Goal: Transaction & Acquisition: Purchase product/service

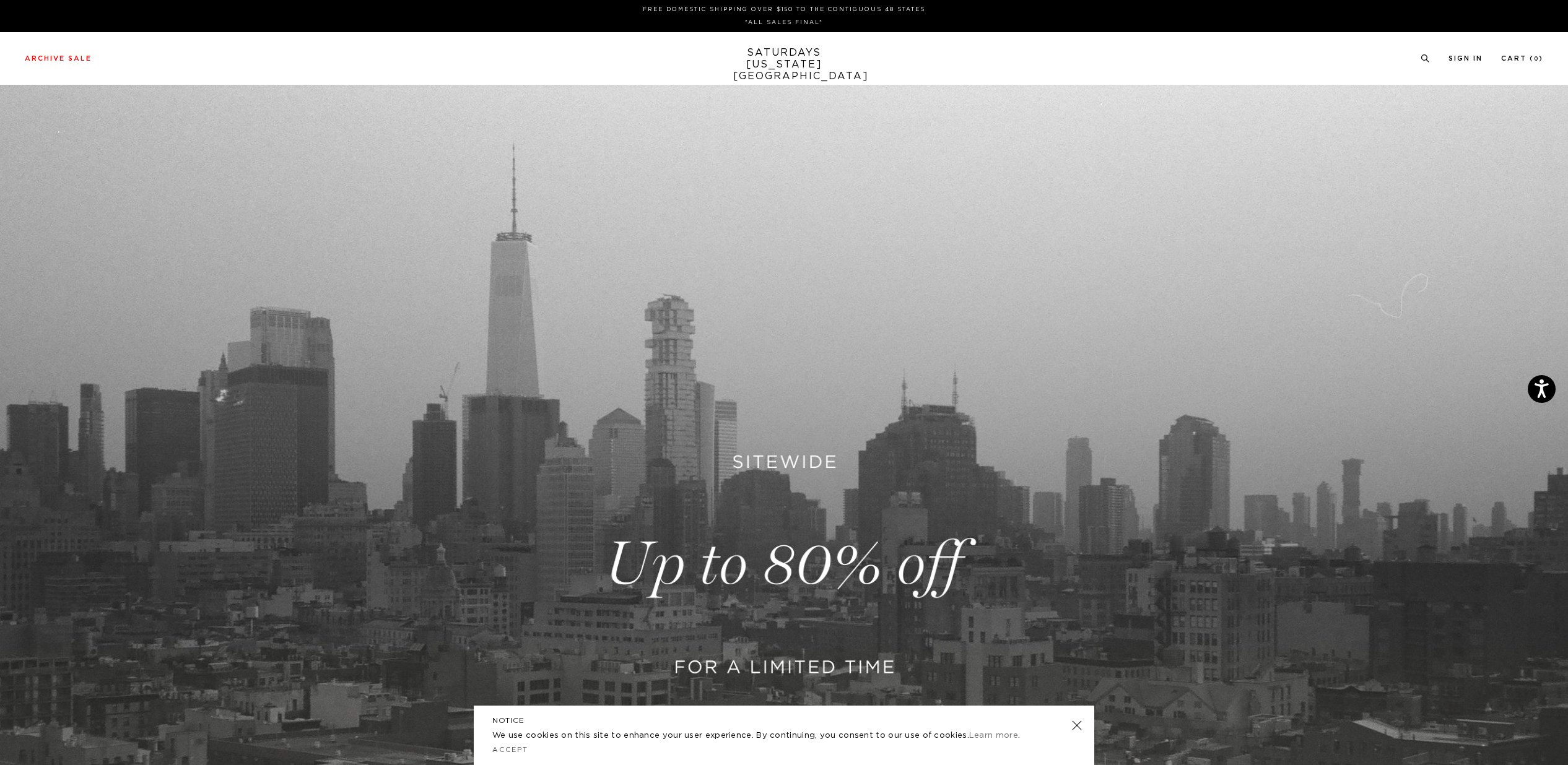
scroll to position [489, 0]
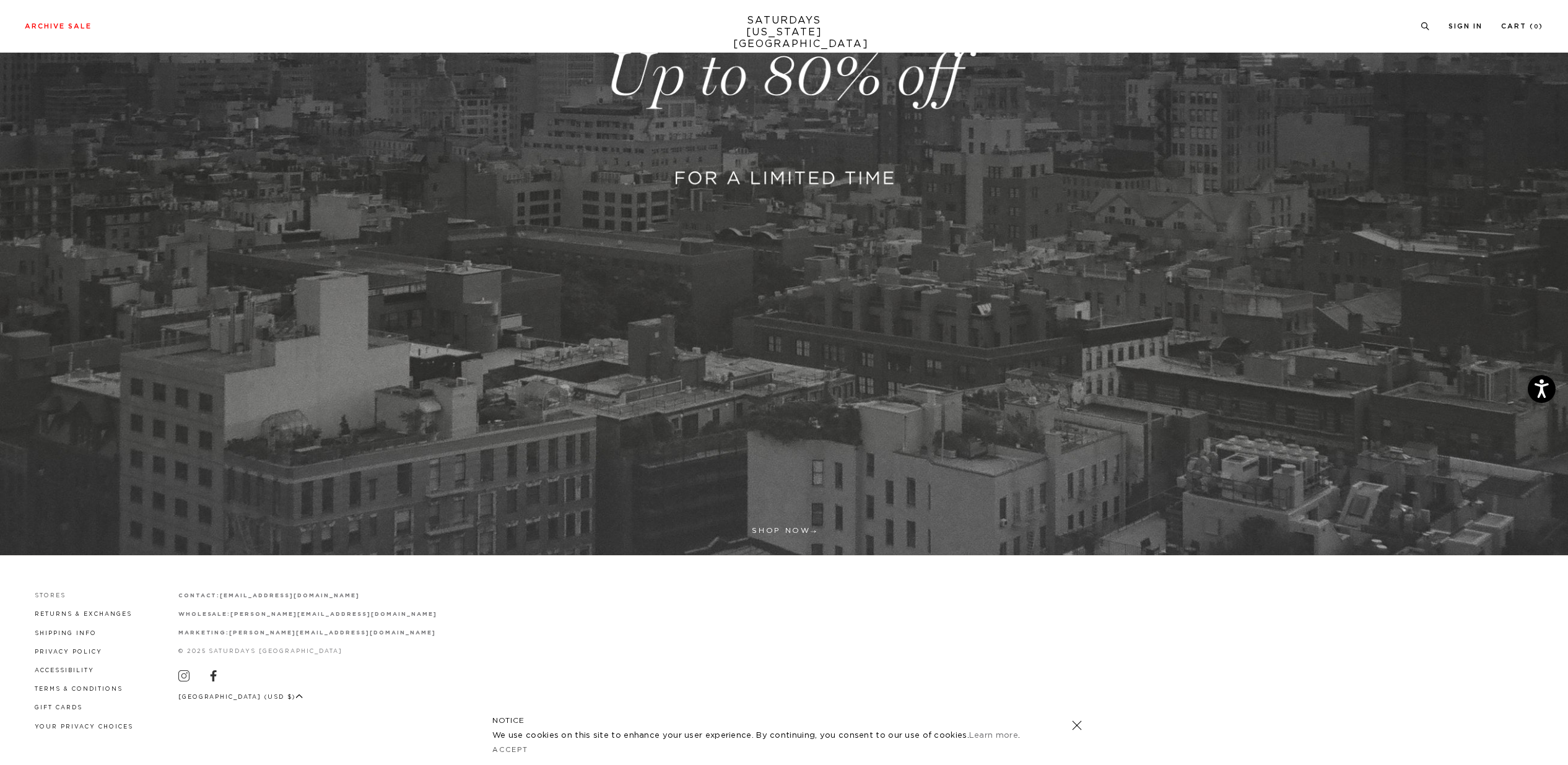
click at [44, 596] on link "Stores" at bounding box center [51, 596] width 31 height 5
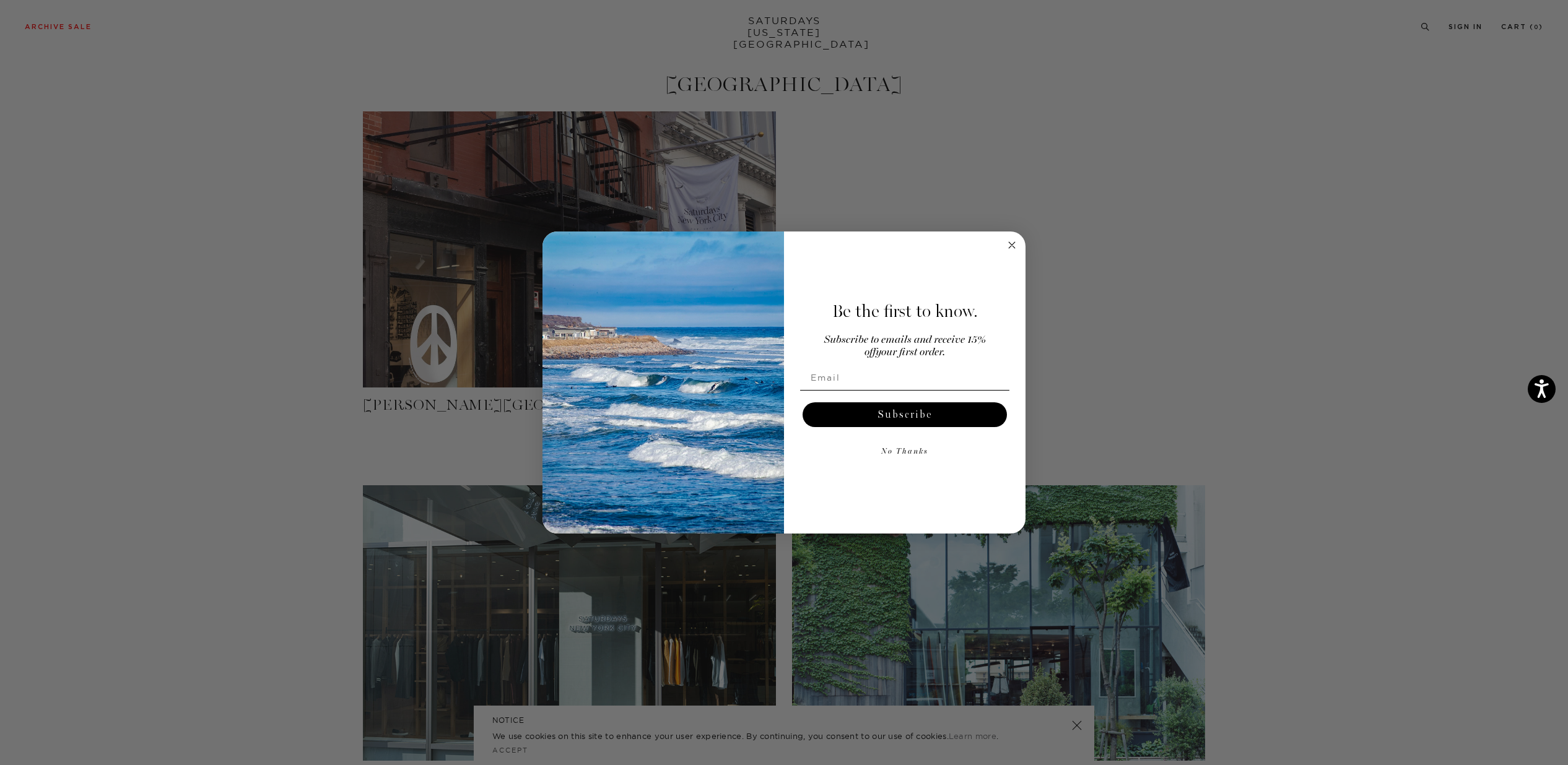
scroll to position [404, 0]
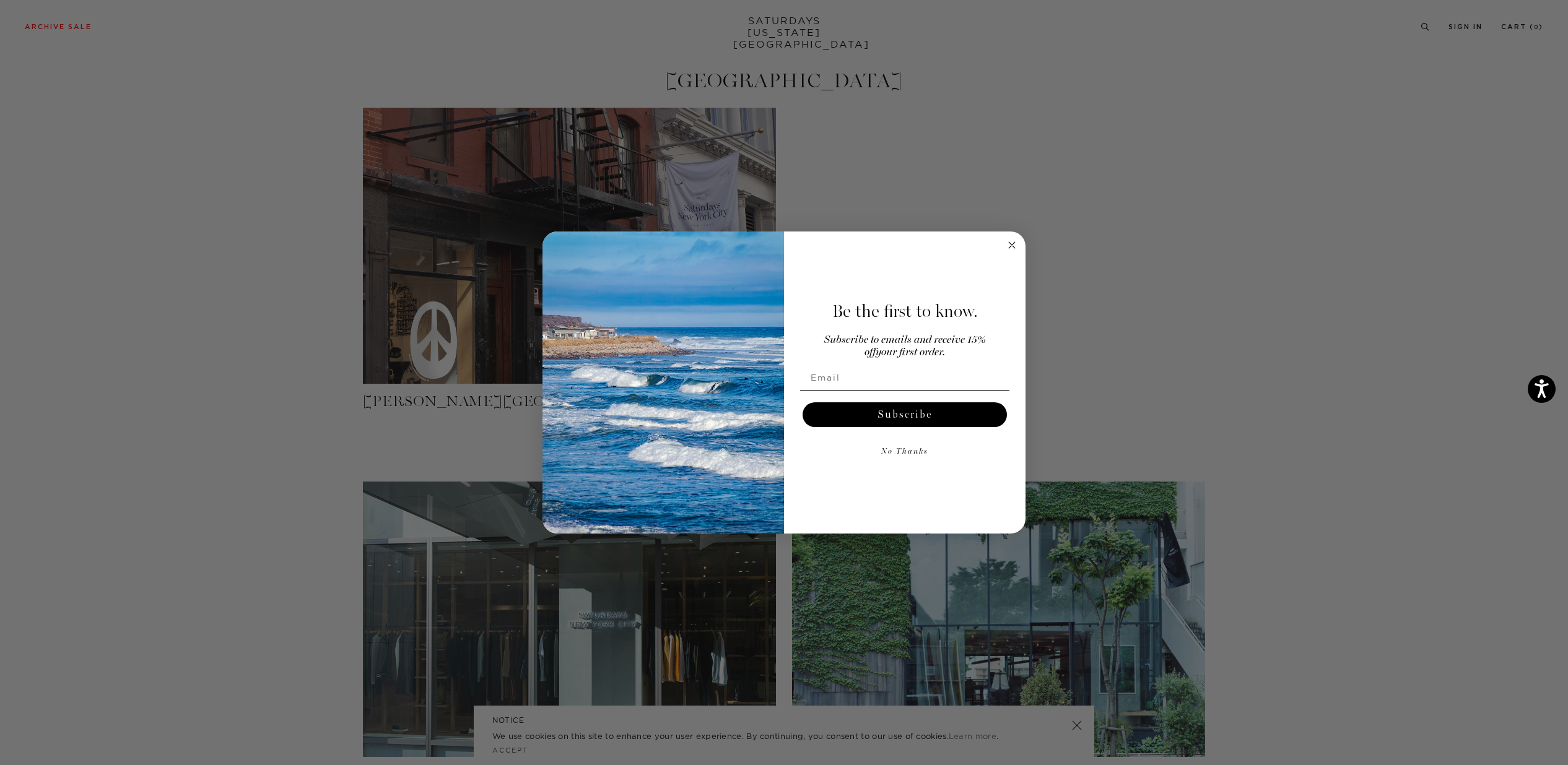
click at [1023, 252] on form "Be the first to know. Subscribe to emails and receive 15% off your first order.…" at bounding box center [784, 382] width 483 height 302
click at [1018, 247] on circle "Close dialog" at bounding box center [1012, 245] width 14 height 14
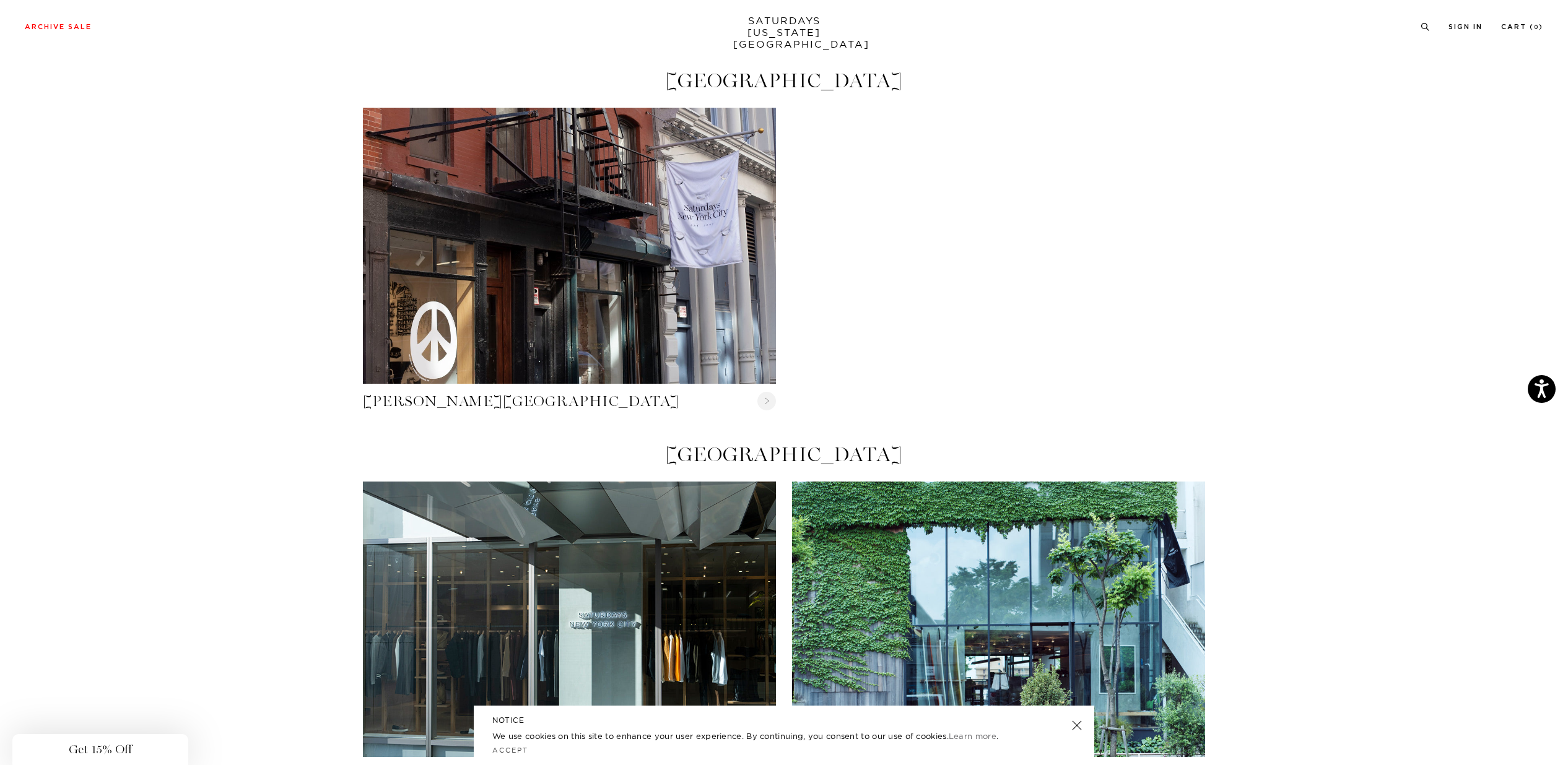
click at [1012, 245] on div "Close dialog Be the first to know. Subscribe to emails and receive 15% off your…" at bounding box center [784, 382] width 483 height 302
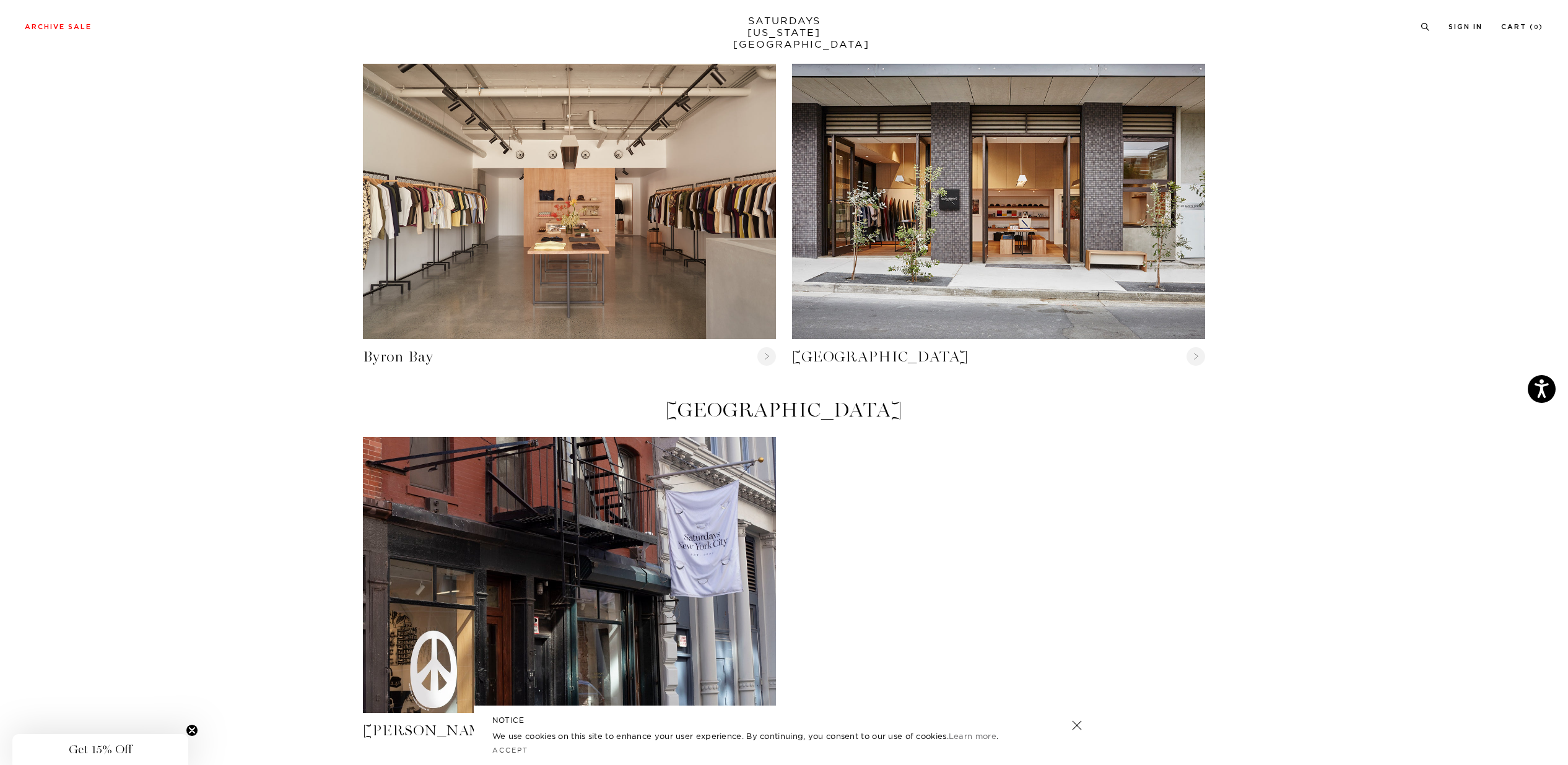
scroll to position [0, 0]
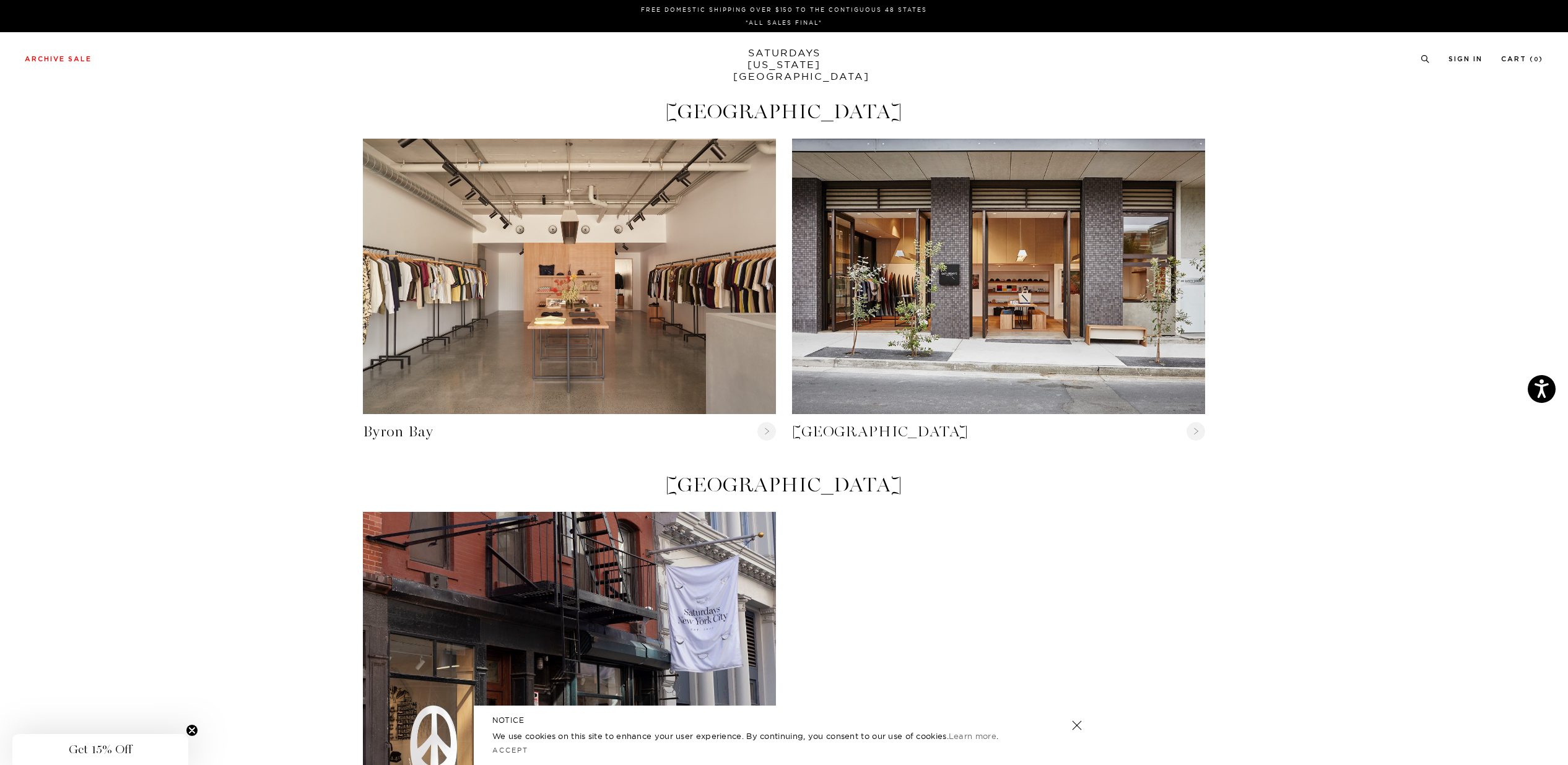
click at [789, 63] on link "SATURDAYS NEW YORK CITY" at bounding box center [785, 64] width 103 height 35
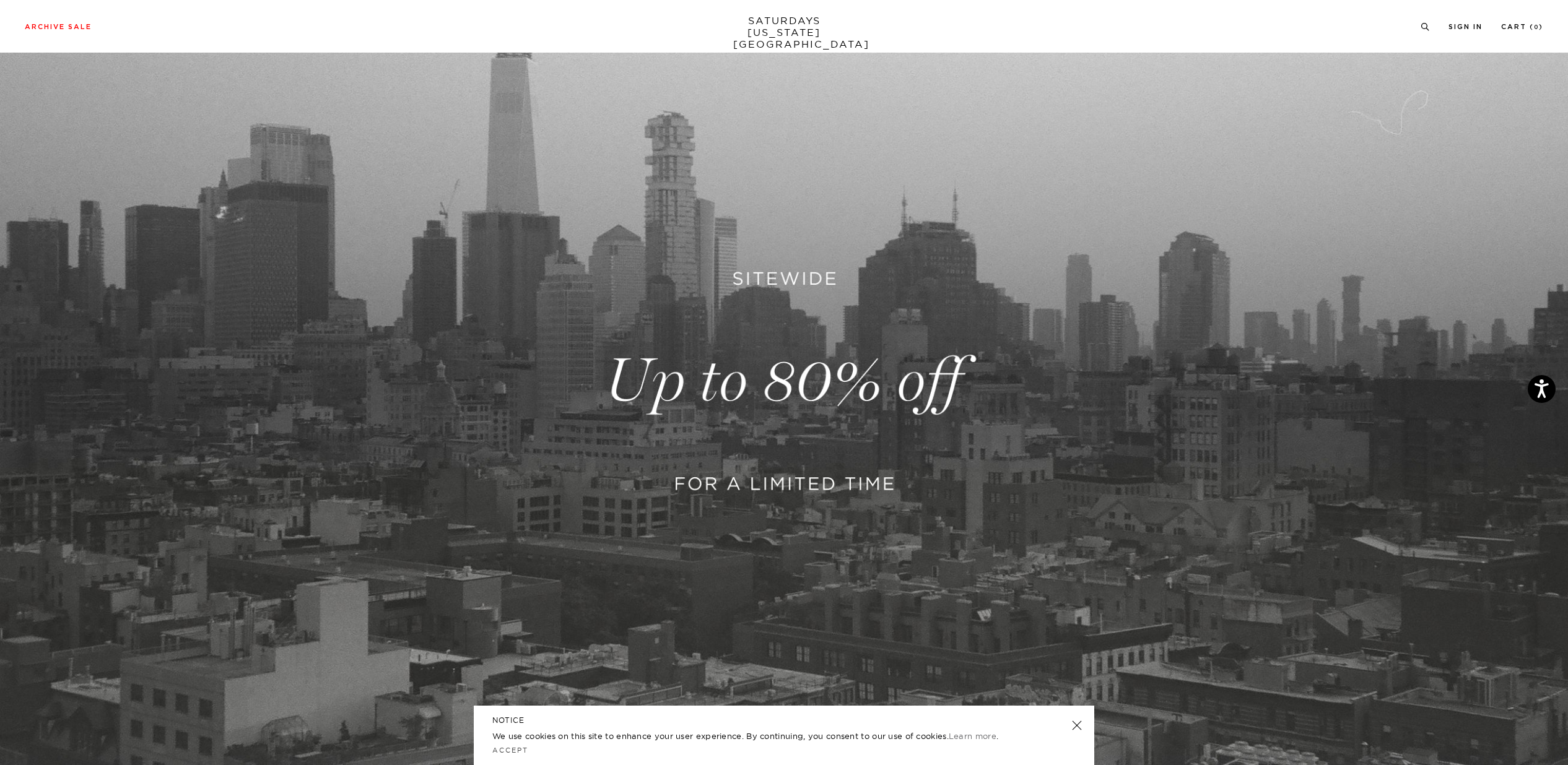
scroll to position [200, 0]
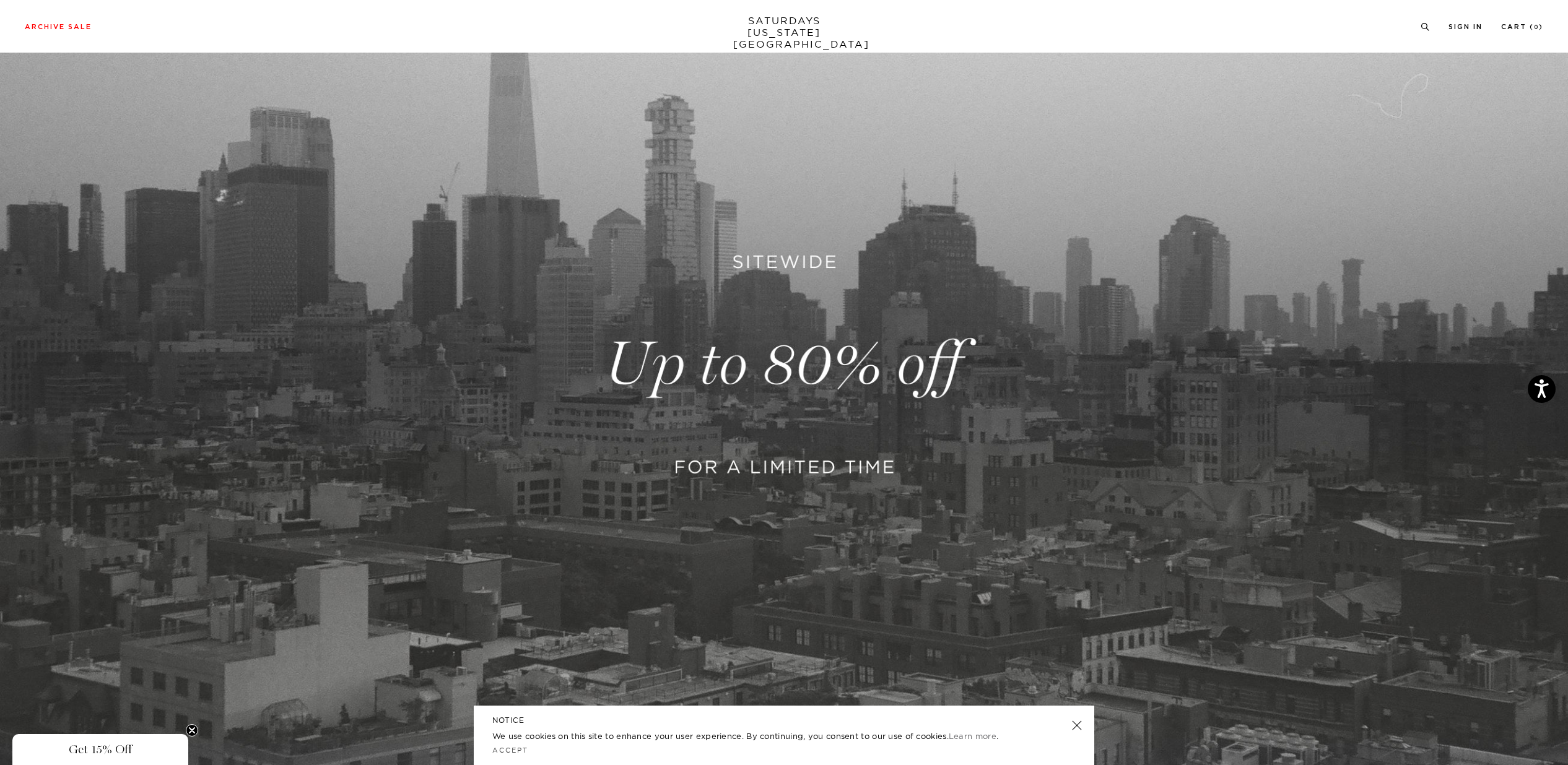
click at [1078, 725] on link at bounding box center [1077, 725] width 17 height 17
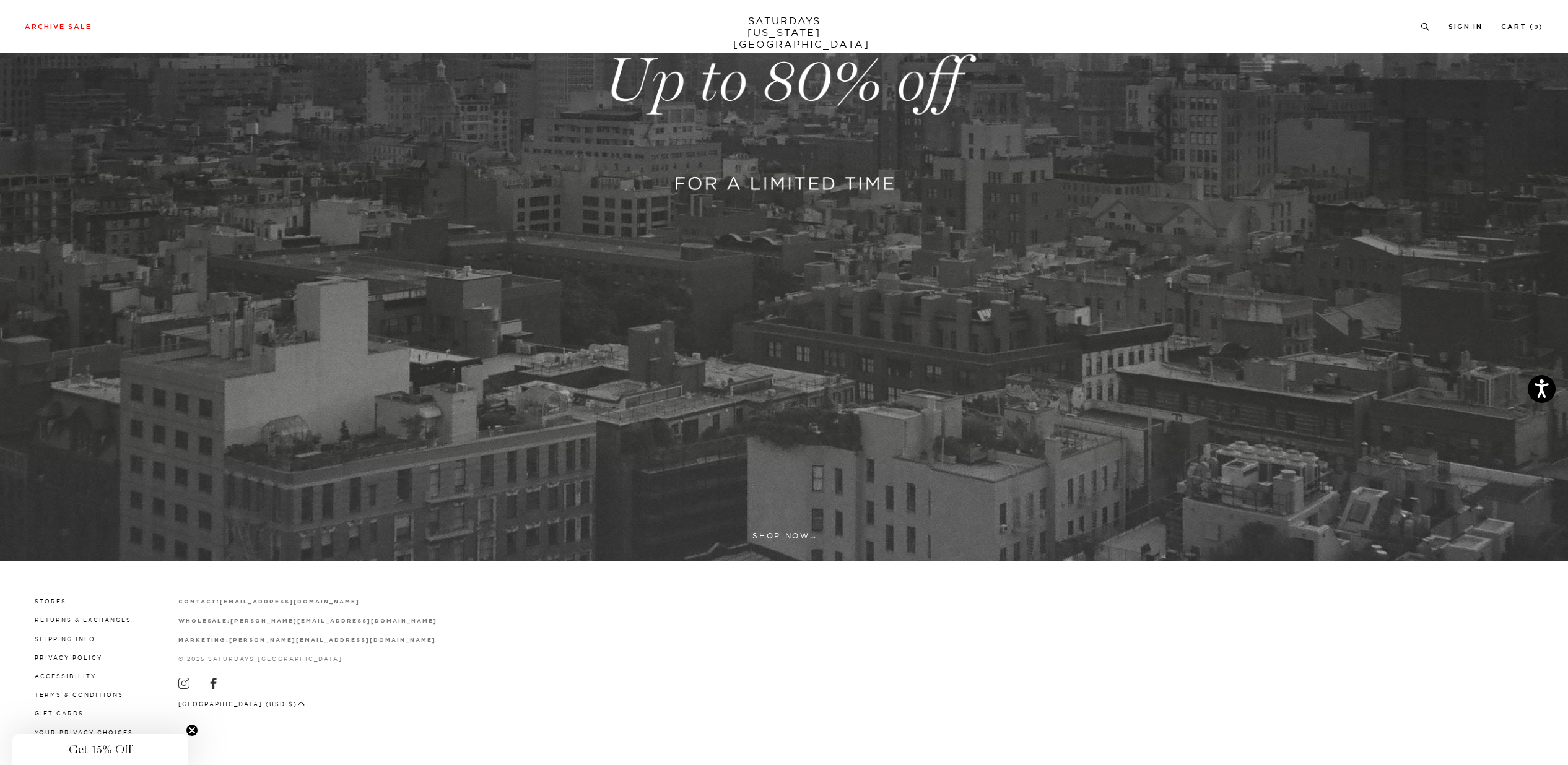
scroll to position [489, 0]
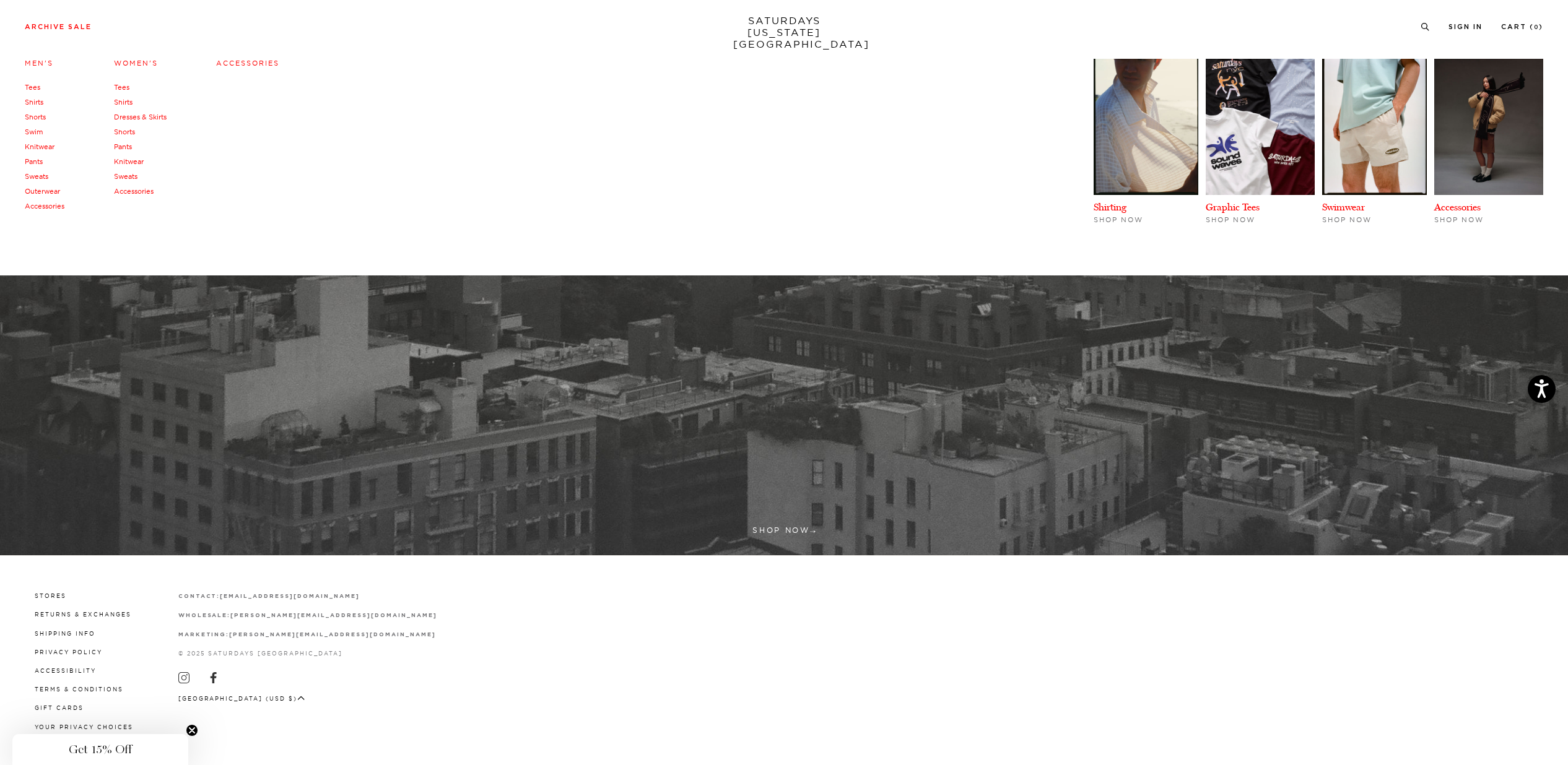
click at [78, 22] on li "Archive Sale Men's Tees Shirts Shorts Swim Knitwear Pants Sweats Outerwear" at bounding box center [58, 26] width 67 height 11
click at [75, 29] on link "Archive Sale" at bounding box center [58, 26] width 67 height 7
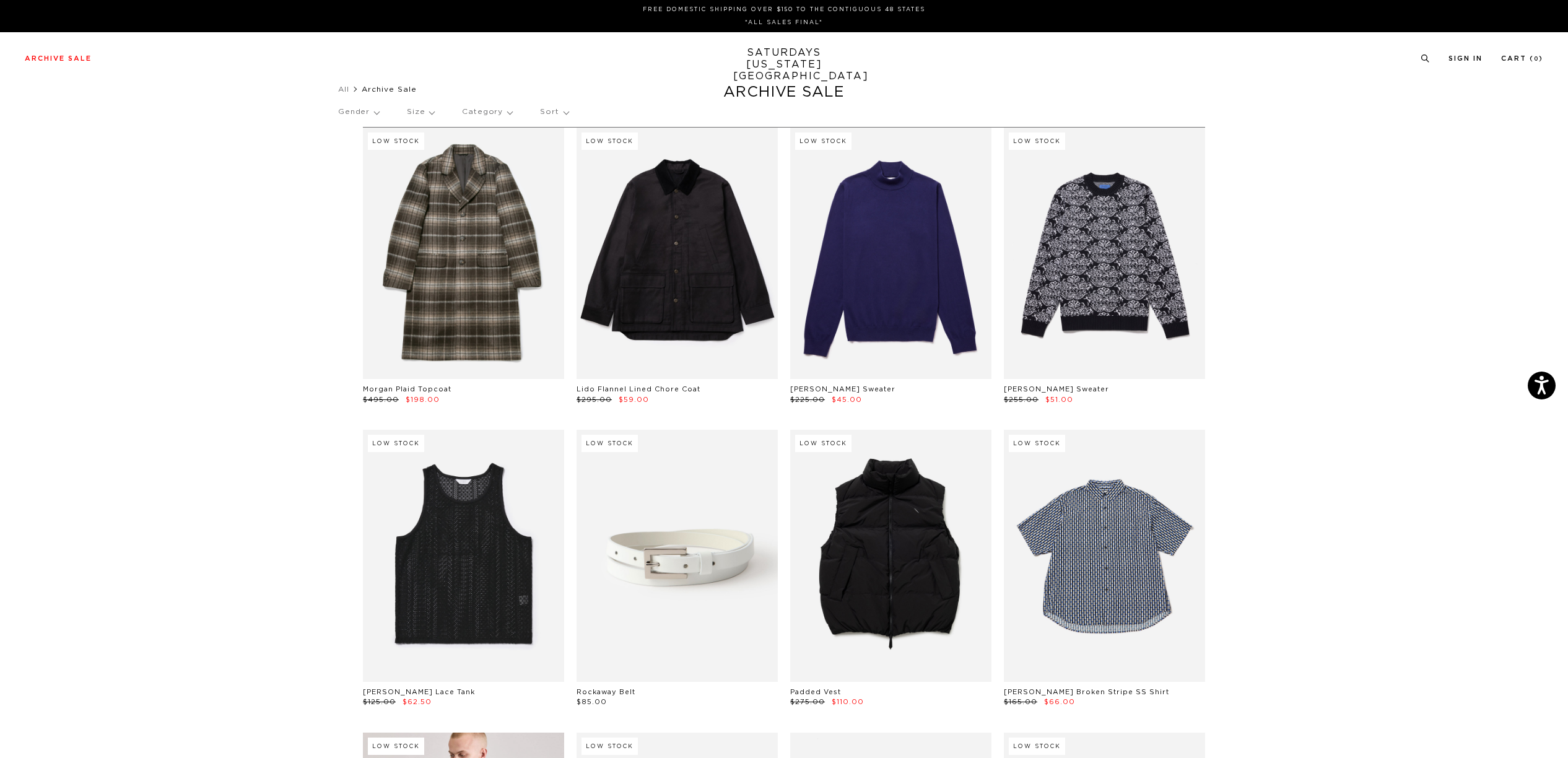
click at [367, 109] on p "Gender" at bounding box center [358, 112] width 41 height 29
click at [361, 155] on p "Mens" at bounding box center [375, 155] width 75 height 16
click at [361, 154] on p "Mens" at bounding box center [375, 155] width 75 height 16
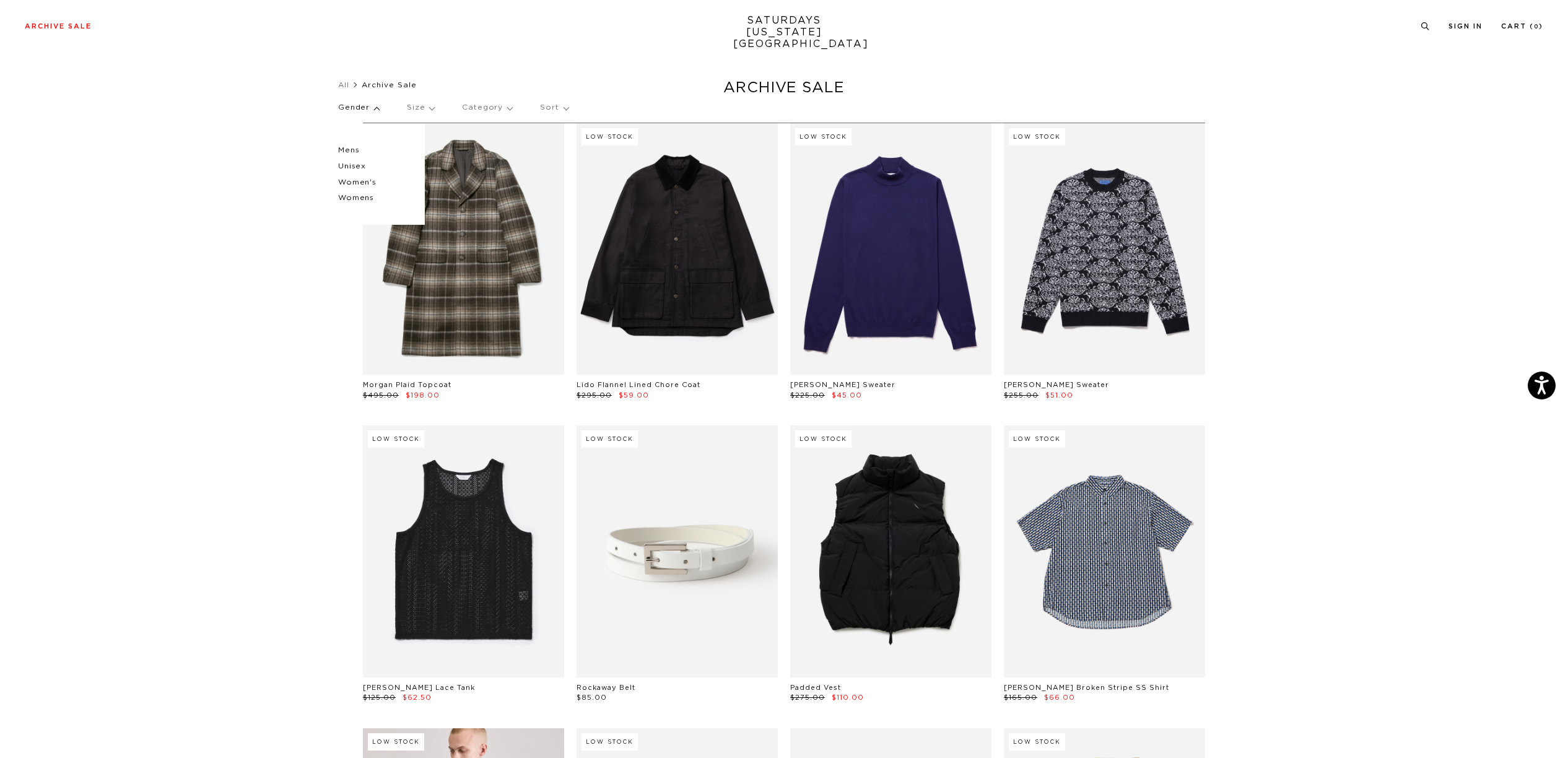
scroll to position [15, 0]
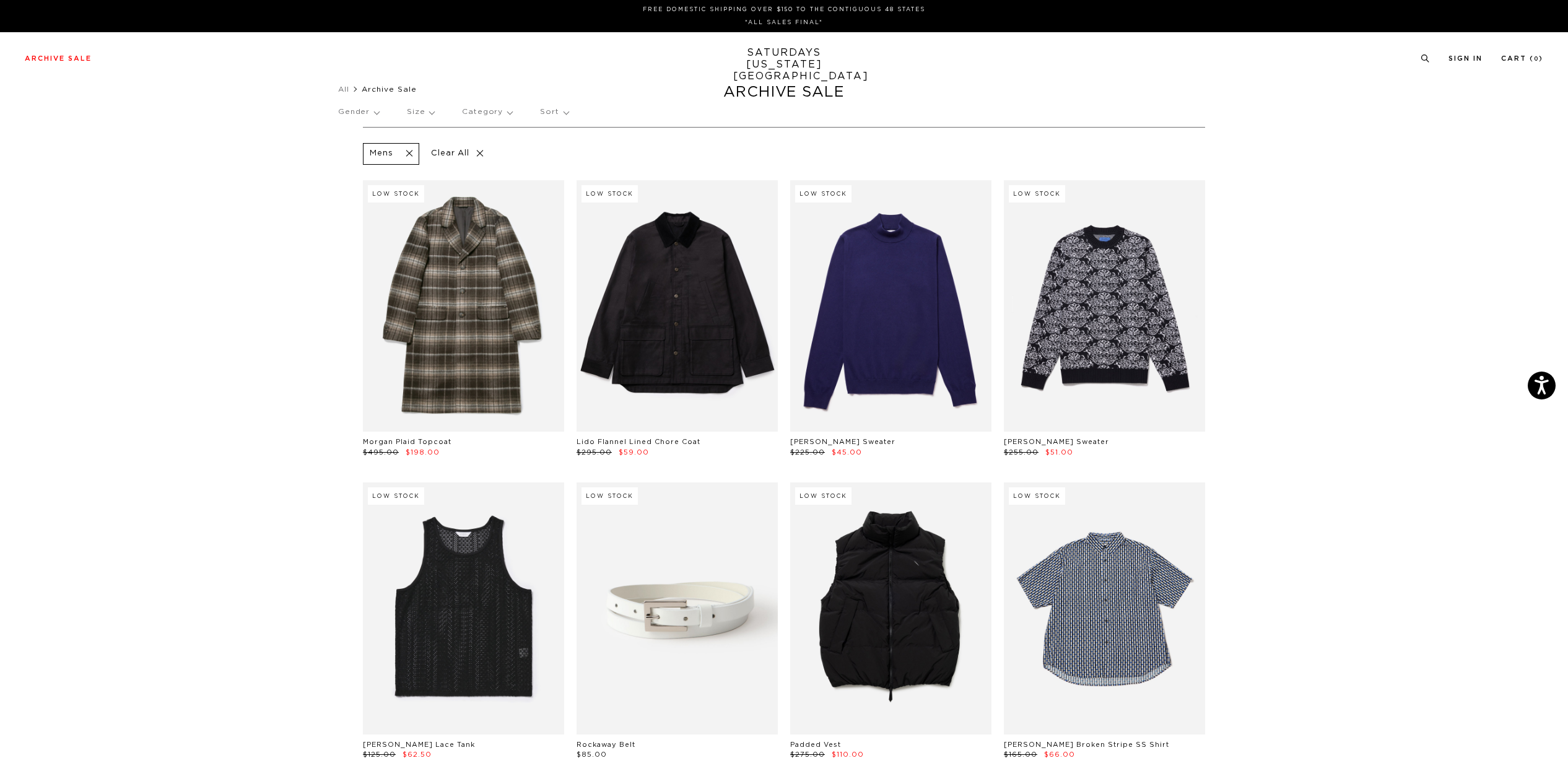
click at [416, 110] on p "Size" at bounding box center [420, 112] width 27 height 29
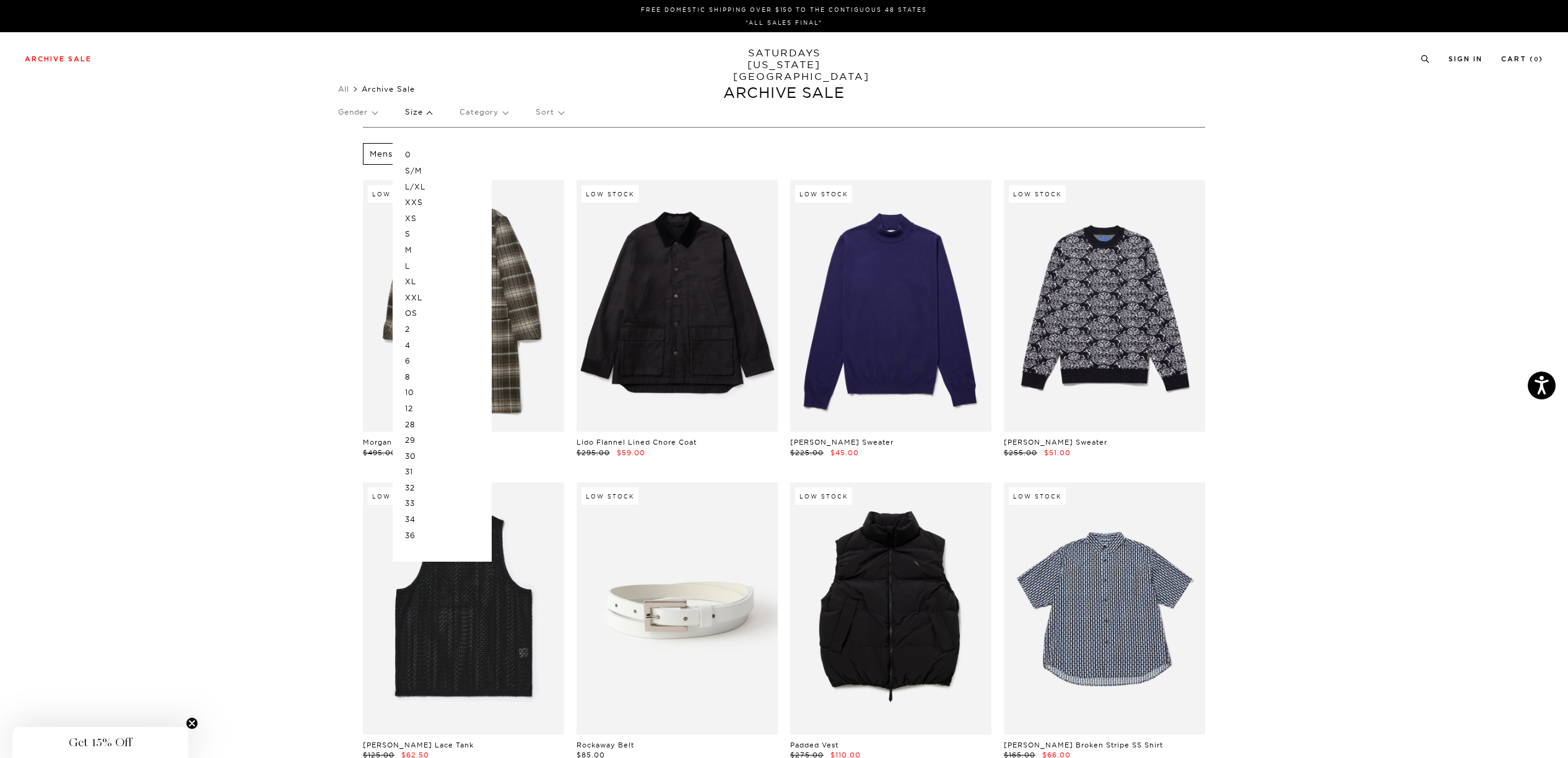
click at [425, 261] on p "L" at bounding box center [442, 266] width 75 height 16
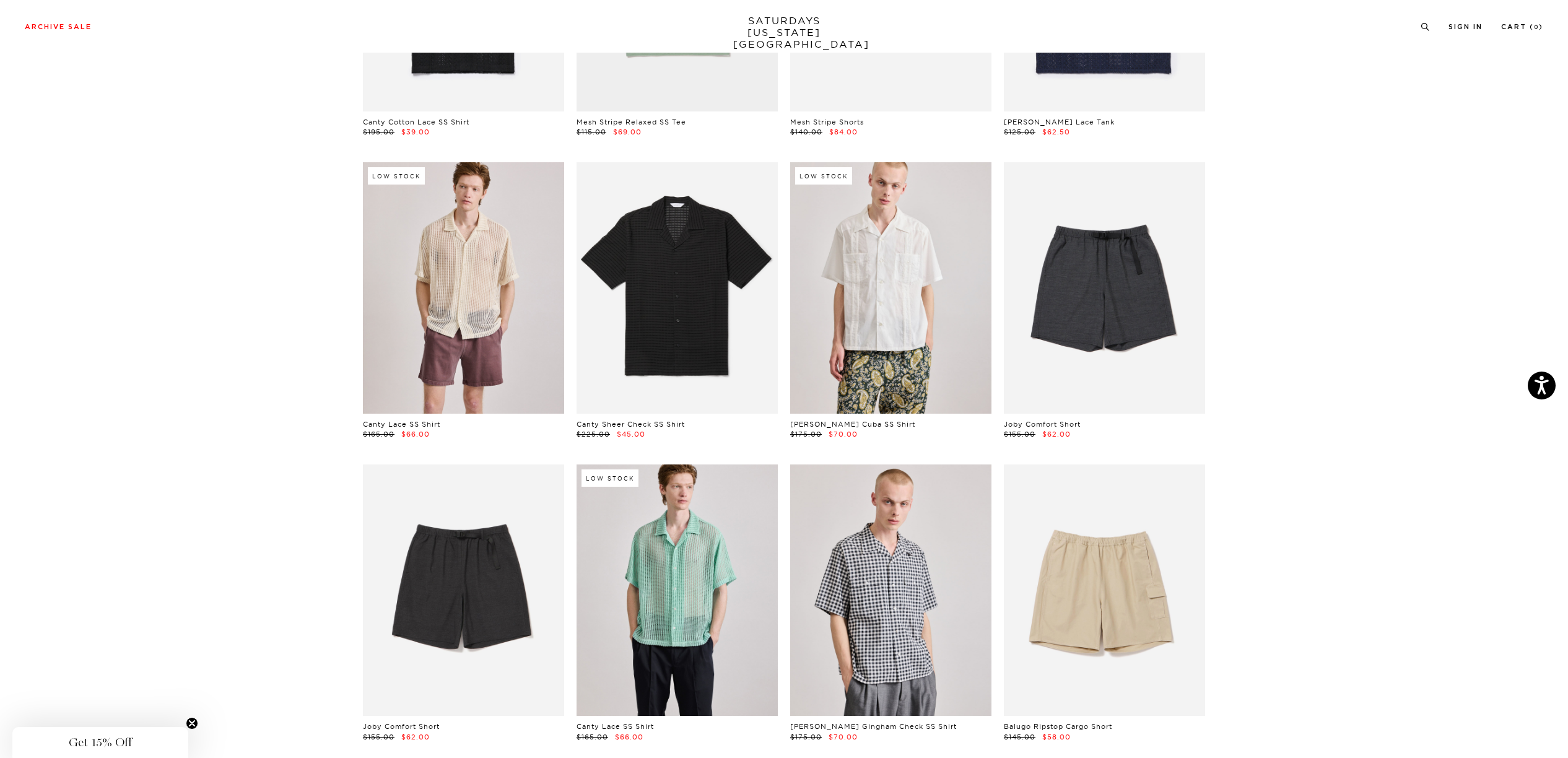
scroll to position [37, 0]
